Goal: Entertainment & Leisure: Consume media (video, audio)

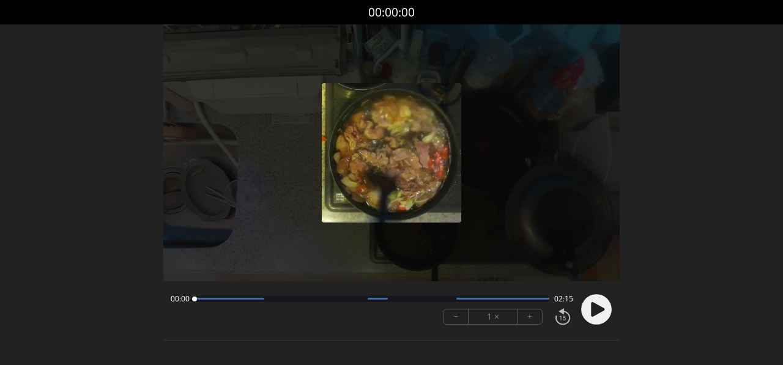
click at [592, 309] on icon at bounding box center [597, 309] width 13 height 15
click at [272, 300] on div at bounding box center [372, 299] width 355 height 6
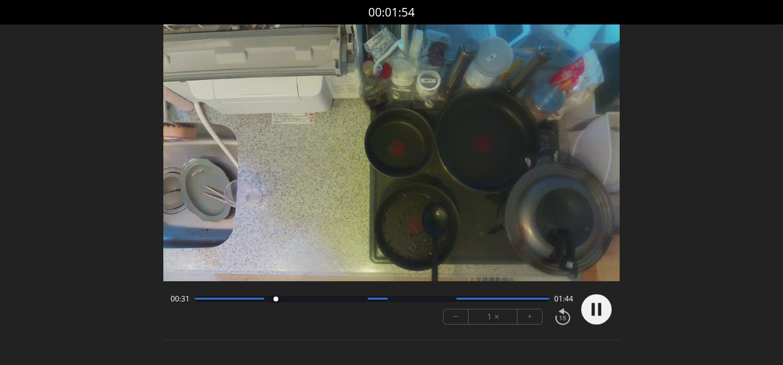
click at [292, 302] on div "00:31 01:44" at bounding box center [372, 299] width 403 height 10
click at [307, 301] on div at bounding box center [372, 299] width 355 height 6
click at [335, 301] on div at bounding box center [372, 299] width 355 height 6
click at [359, 299] on div at bounding box center [372, 299] width 355 height 6
click at [374, 299] on div at bounding box center [378, 299] width 20 height 2
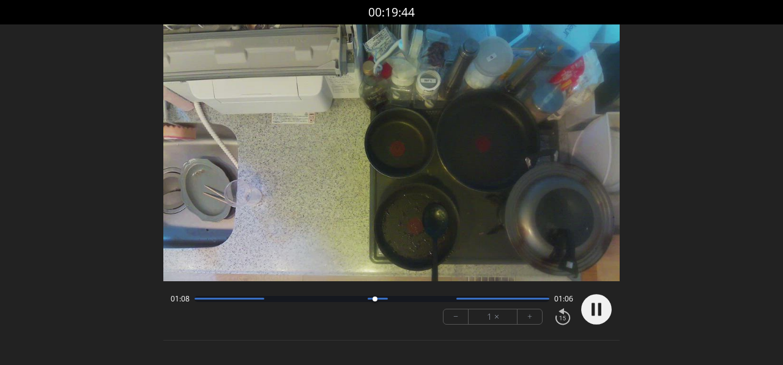
click at [402, 298] on div at bounding box center [372, 299] width 355 height 6
click at [432, 299] on div at bounding box center [372, 299] width 355 height 6
